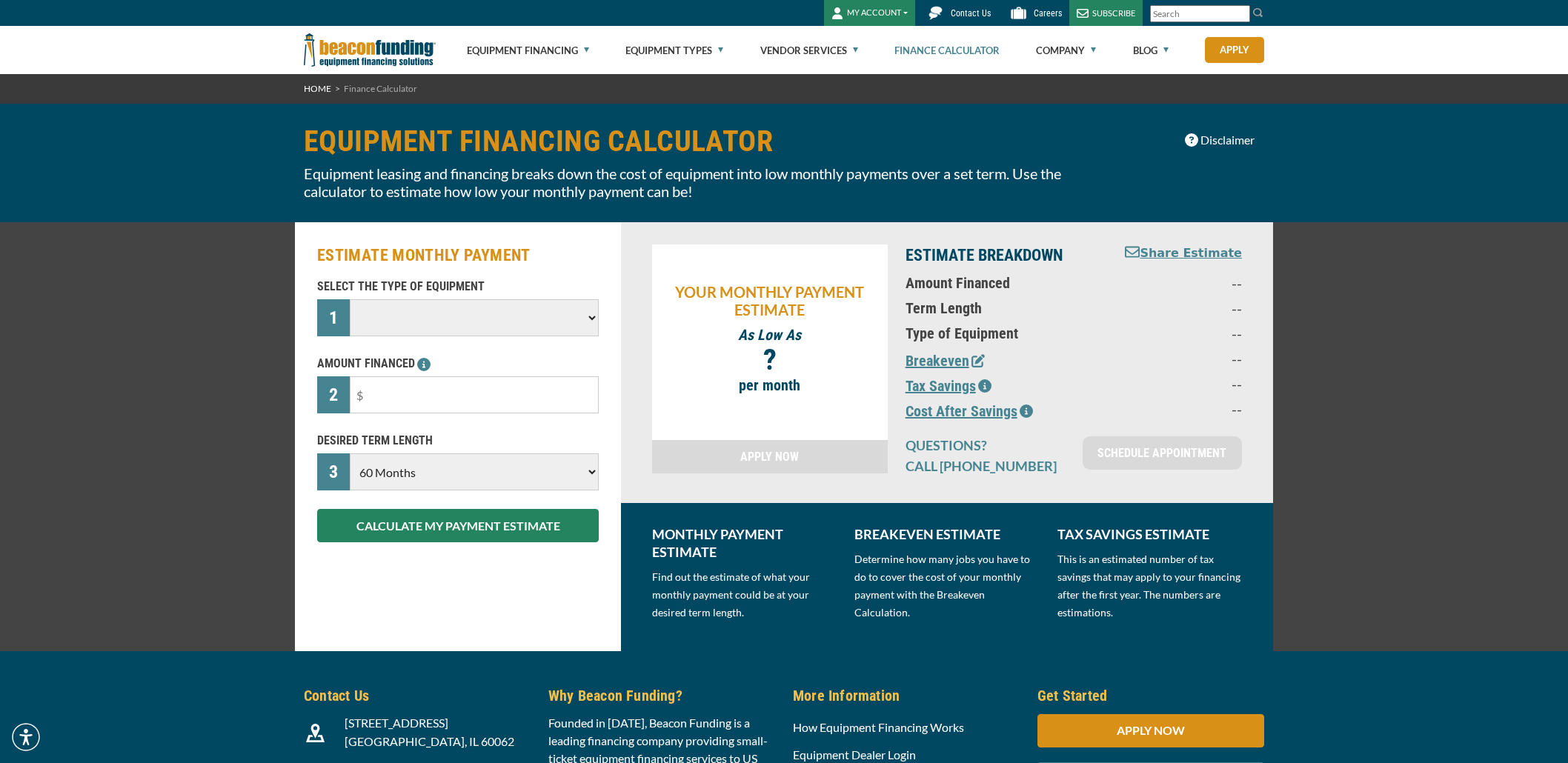
select select "60"
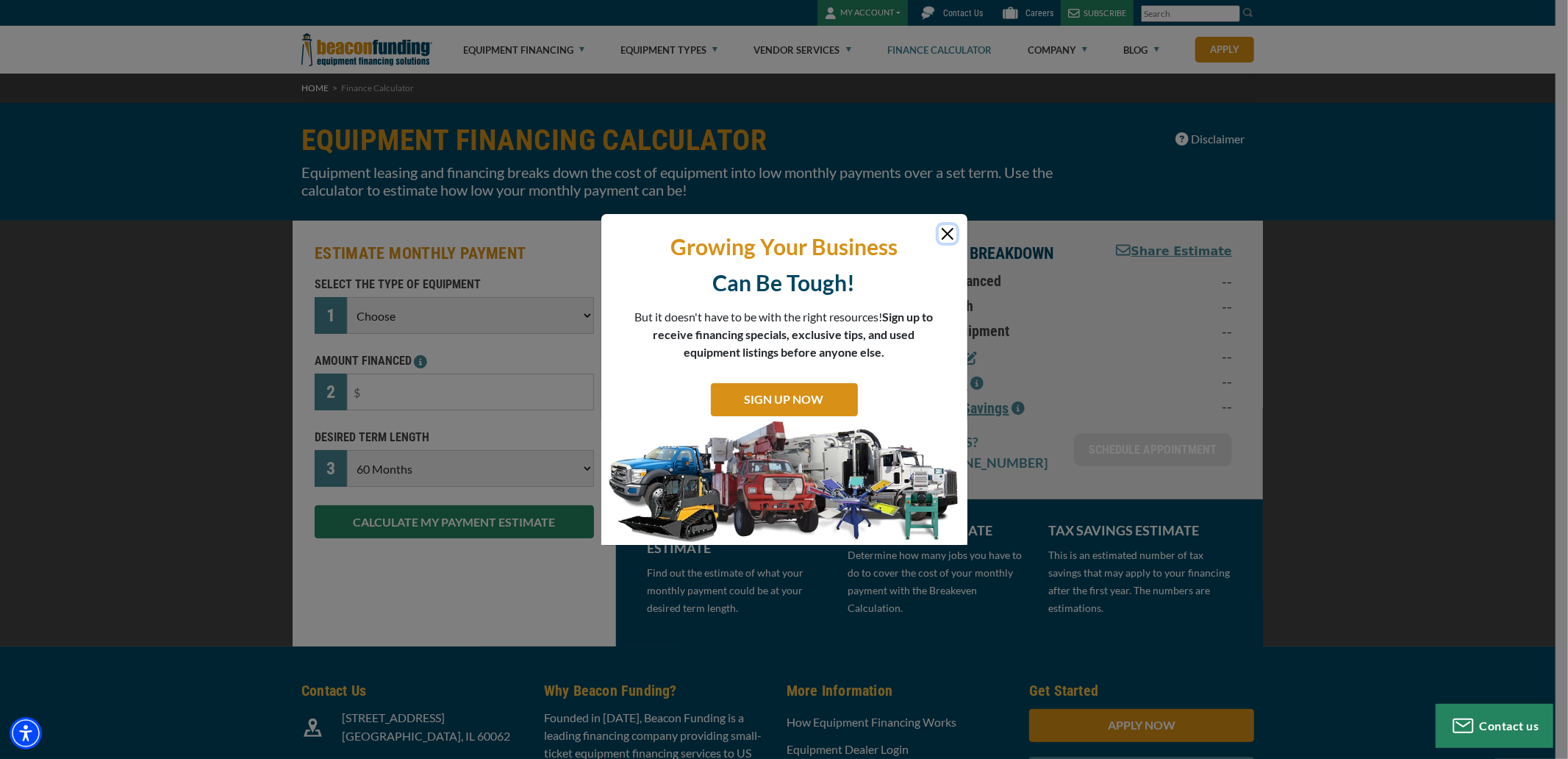
click at [949, 239] on button "Close" at bounding box center [947, 233] width 18 height 18
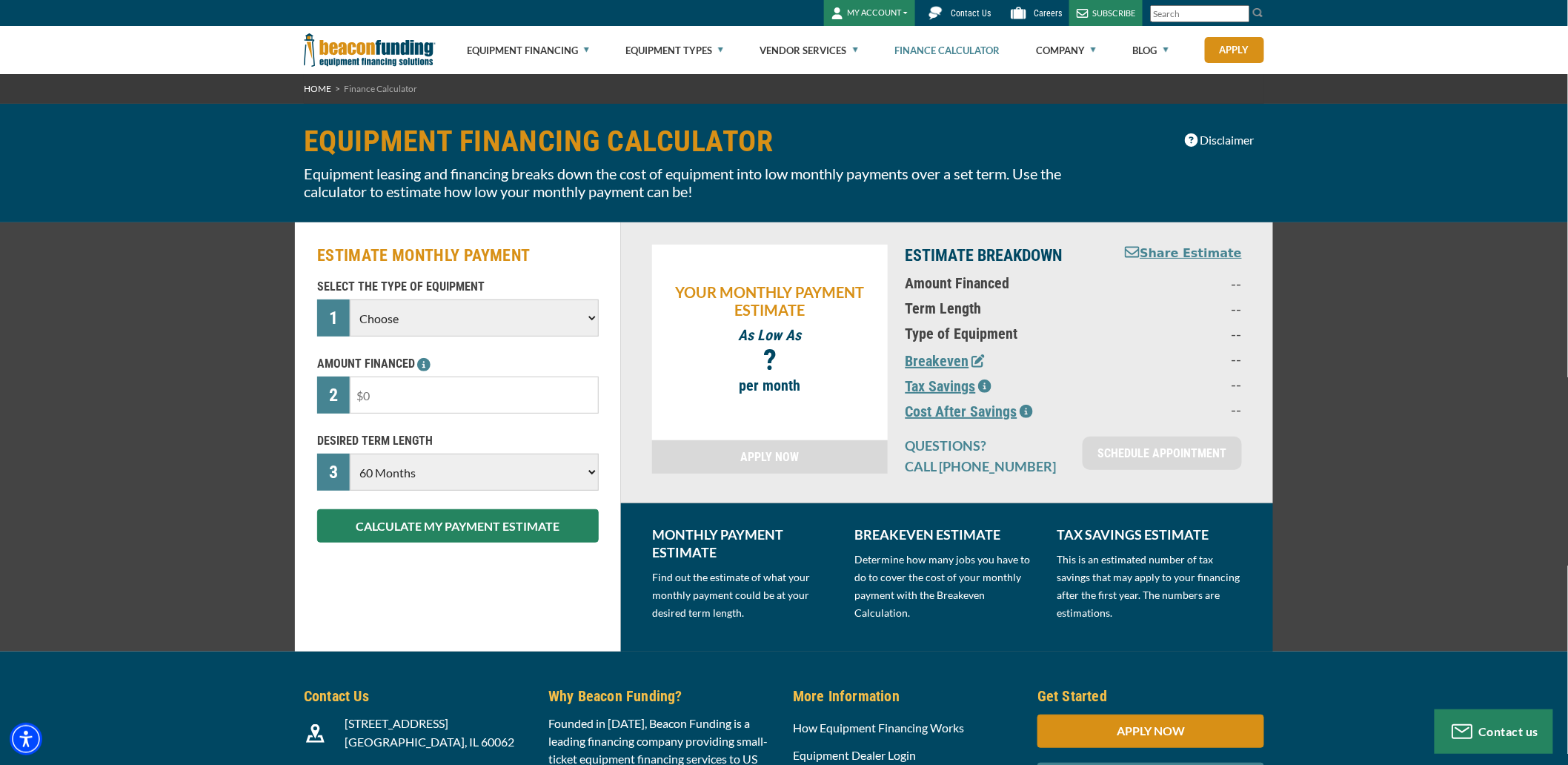
drag, startPoint x: 372, startPoint y: 393, endPoint x: 417, endPoint y: 394, distance: 45.0
click at [417, 394] on input "text" at bounding box center [474, 394] width 249 height 37
type input "$9,545"
click at [585, 317] on select "Choose Backhoe Boom/Bucket Truck Chipper Commercial Mower Crane DTG/DTF Printin…" at bounding box center [474, 317] width 249 height 37
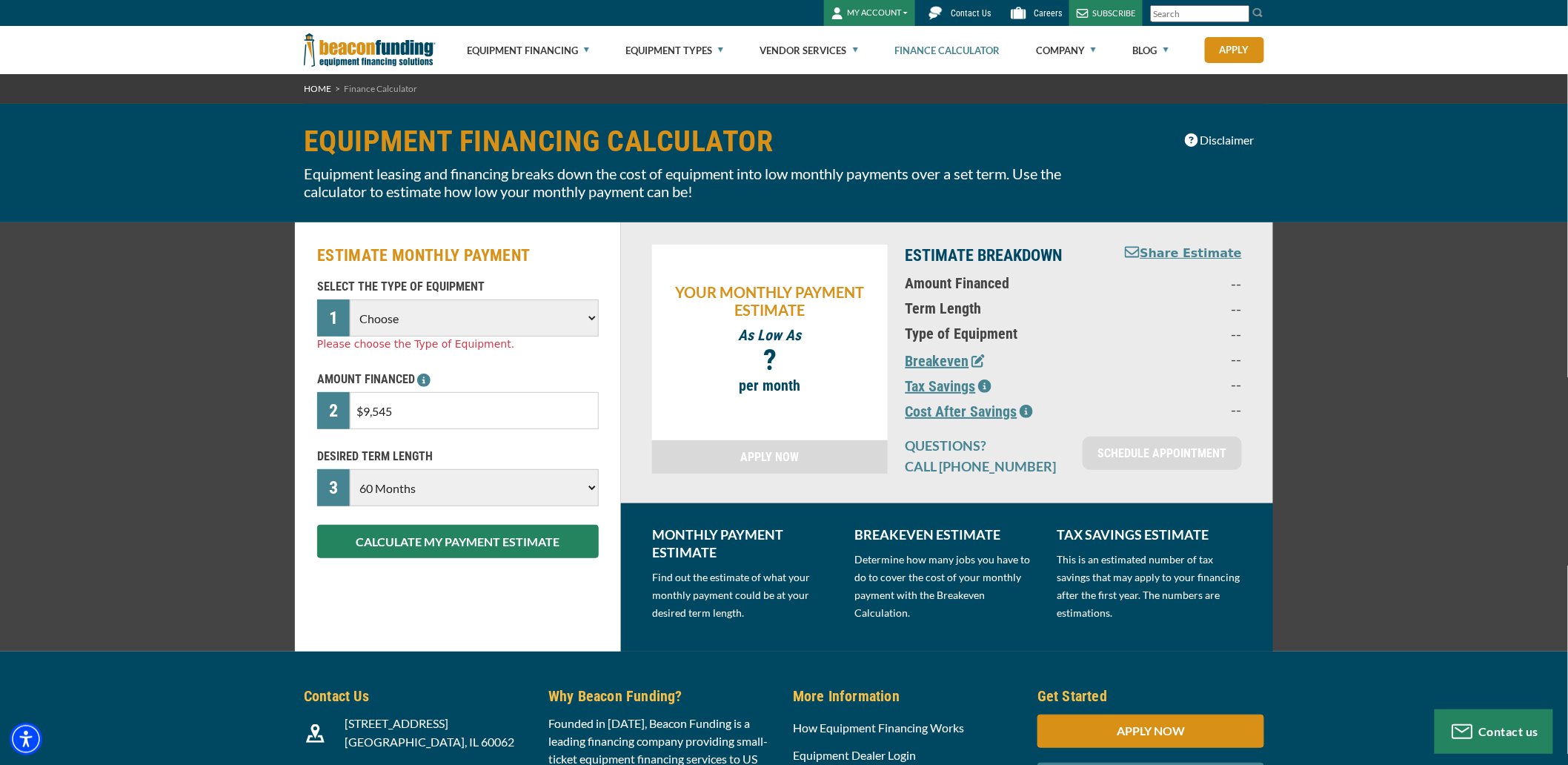
select select "2"
click at [350, 299] on select "Choose Backhoe Boom/Bucket Truck Chipper Commercial Mower Crane DTG/DTF Printin…" at bounding box center [474, 317] width 249 height 37
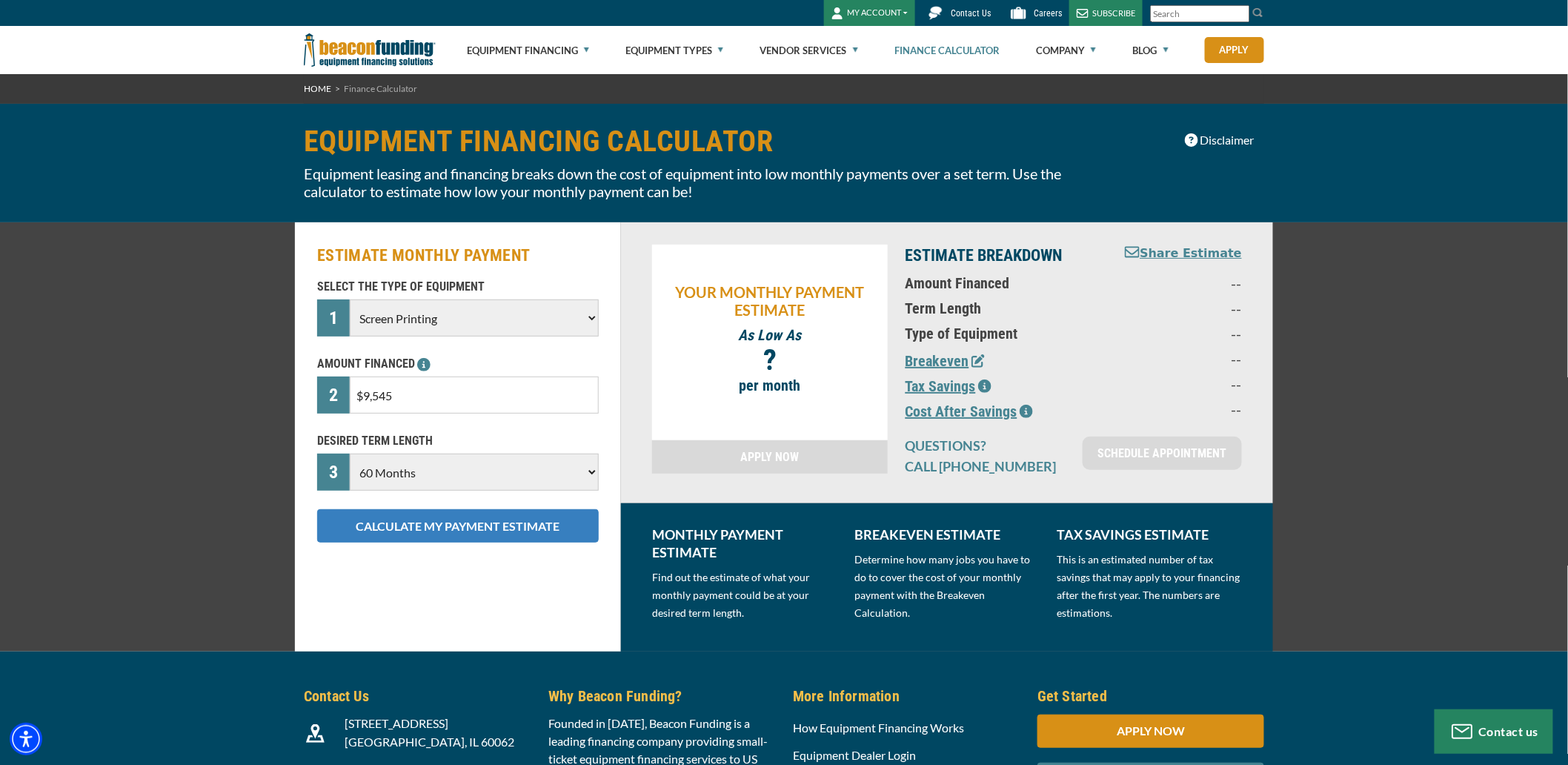
click at [454, 519] on button "CALCULATE MY PAYMENT ESTIMATE" at bounding box center [458, 525] width 281 height 33
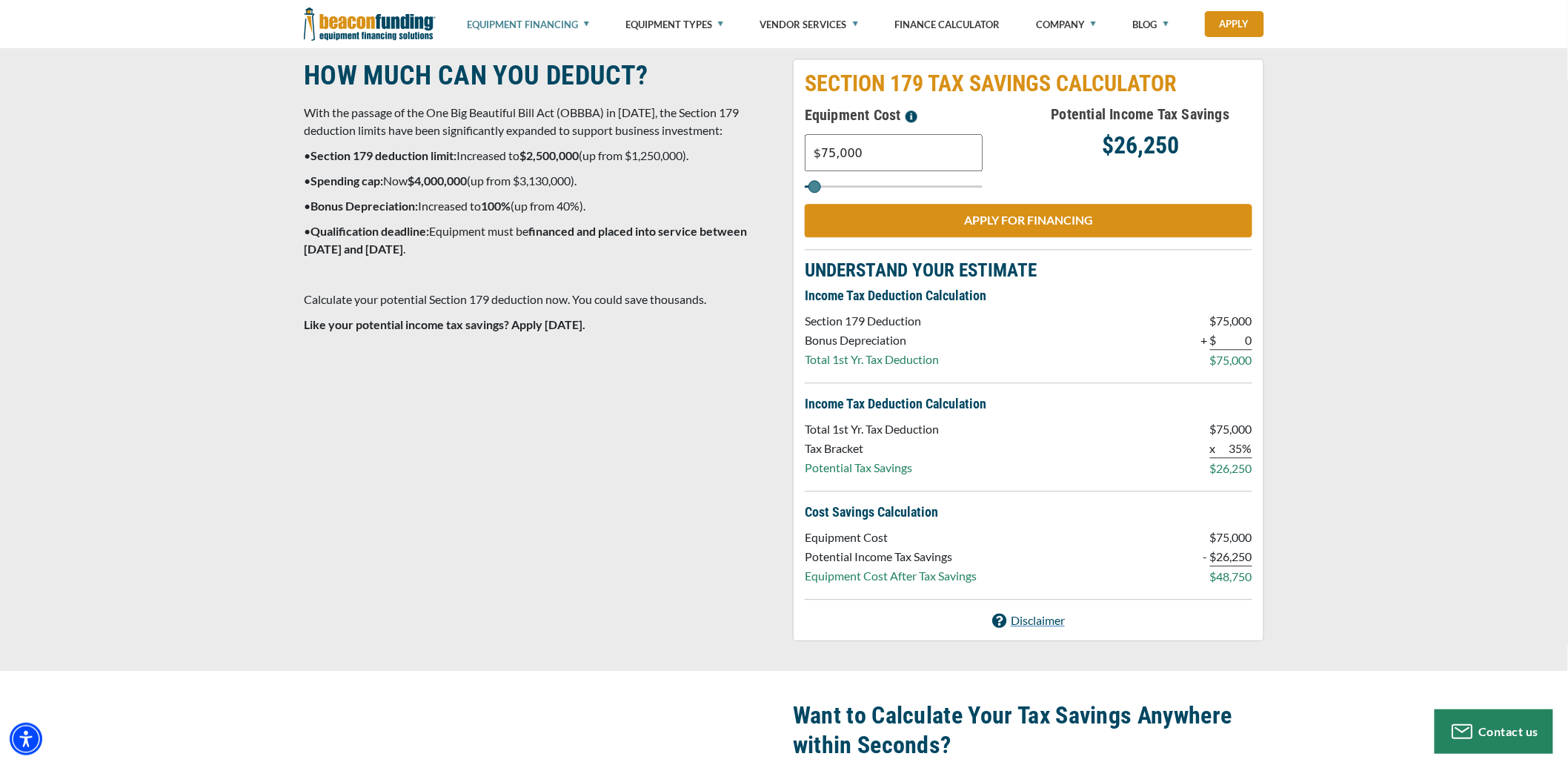
drag, startPoint x: 867, startPoint y: 158, endPoint x: 742, endPoint y: 158, distance: 125.0
click at [742, 158] on div "HOW MUCH CAN YOU DEDUCT? With the passage of the One Big Beautiful Bill Act (OB…" at bounding box center [784, 349] width 979 height 583
type input "$9,545"
type input "10000"
type input "$9,545"
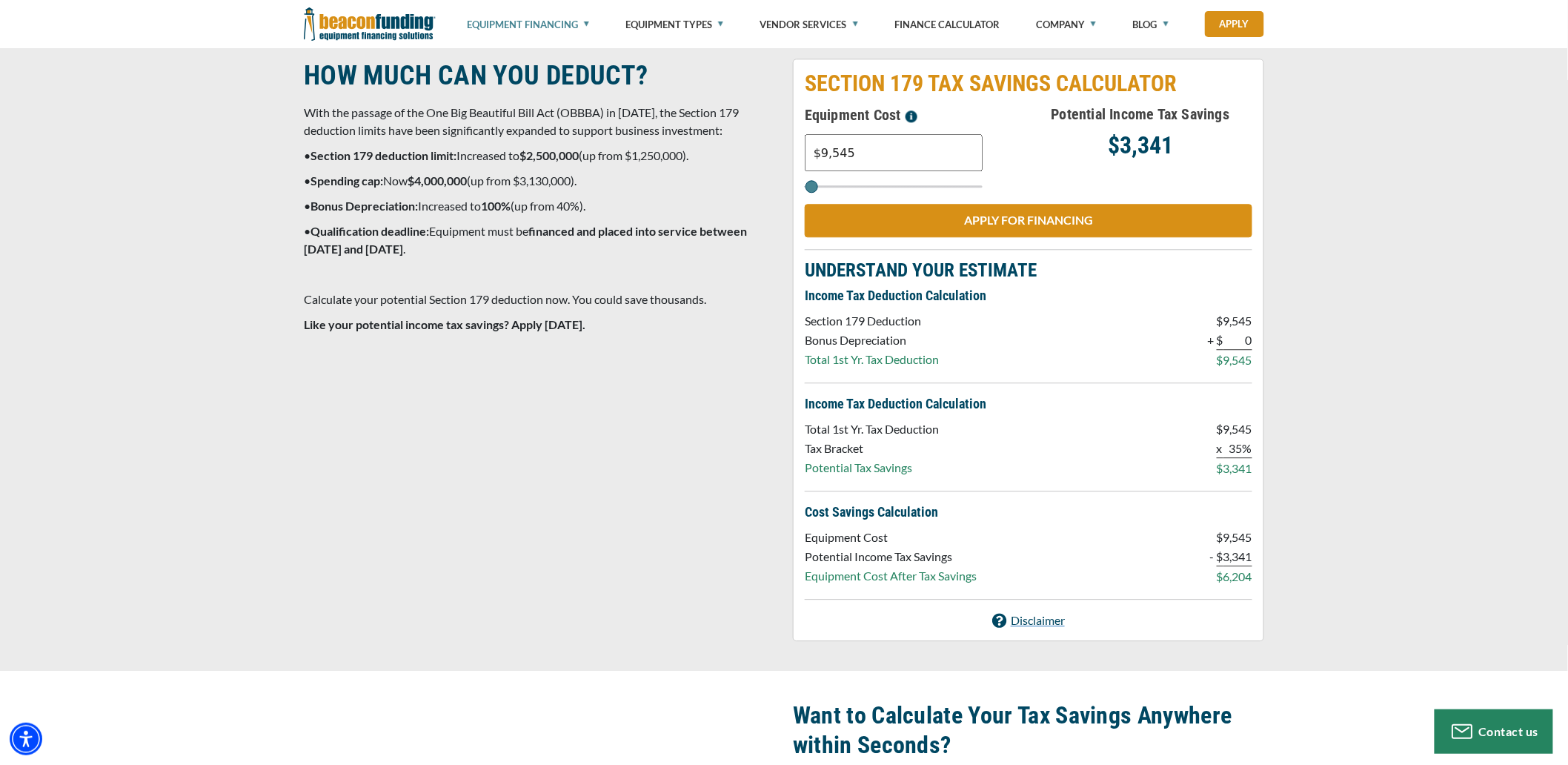
click at [1074, 145] on p "$3,341" at bounding box center [1141, 145] width 224 height 18
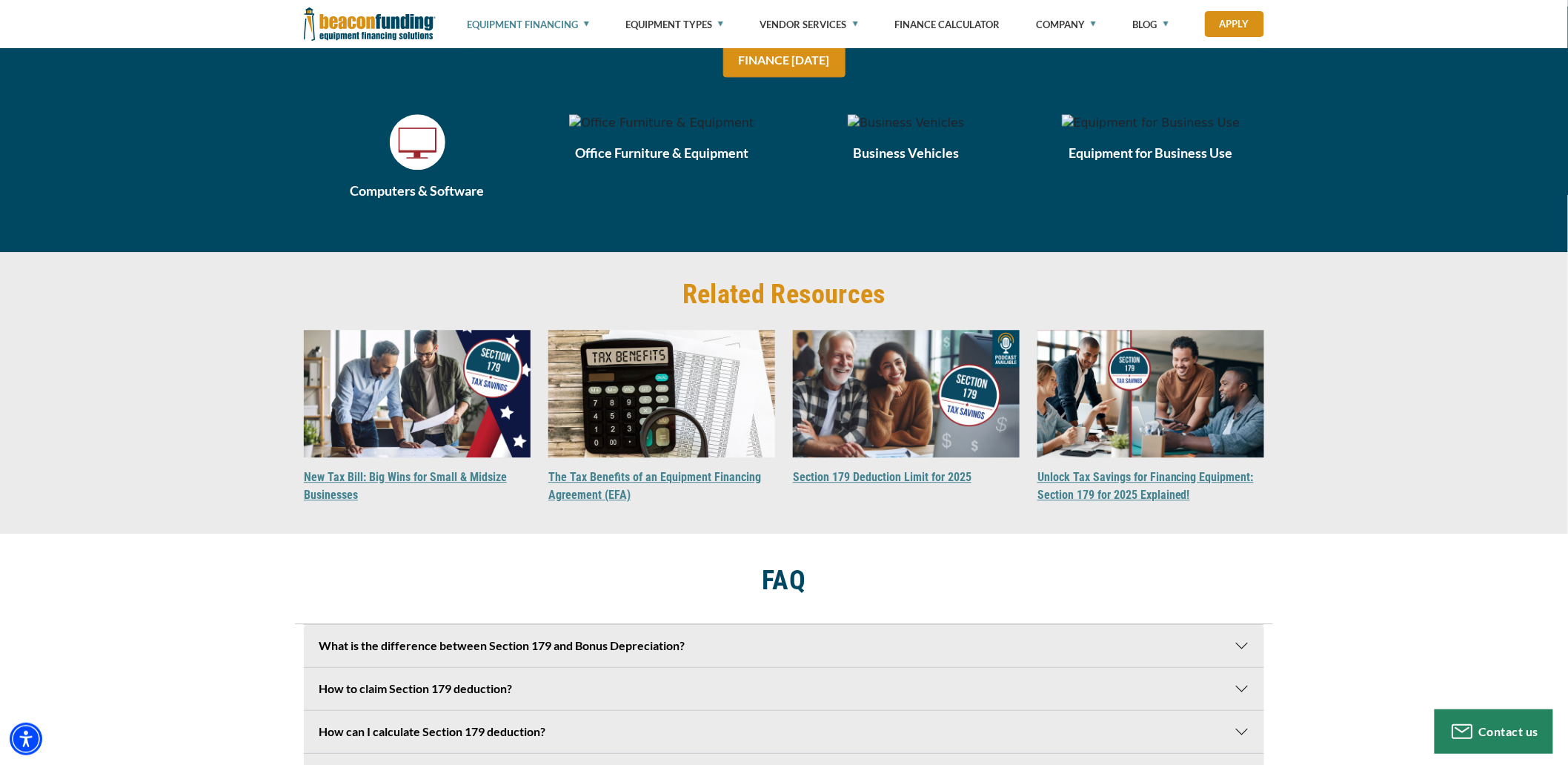
scroll to position [3899, 0]
